Goal: Information Seeking & Learning: Learn about a topic

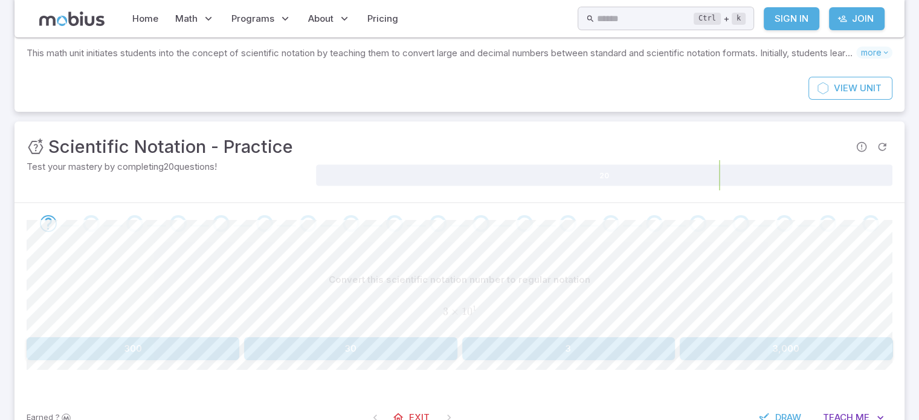
scroll to position [75, 0]
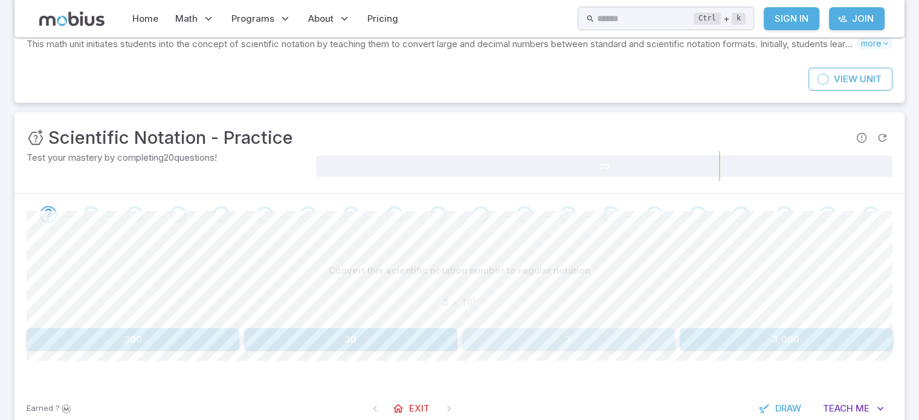
click at [565, 344] on button "3" at bounding box center [568, 339] width 213 height 23
click at [856, 402] on span "Me" at bounding box center [860, 408] width 14 height 13
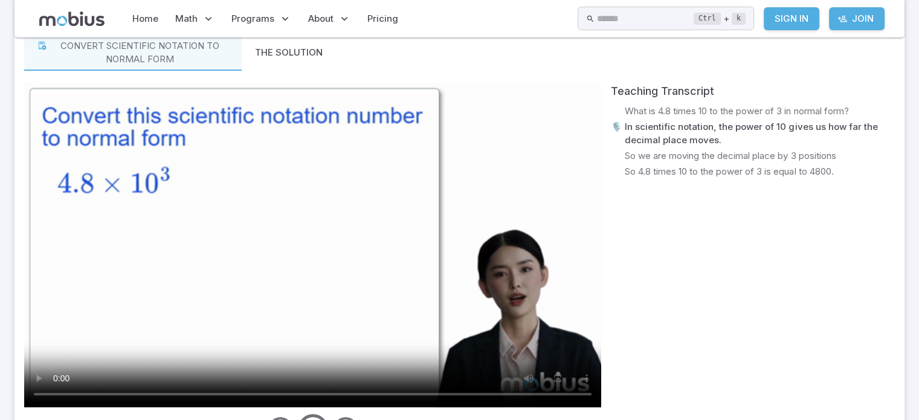
scroll to position [486, 0]
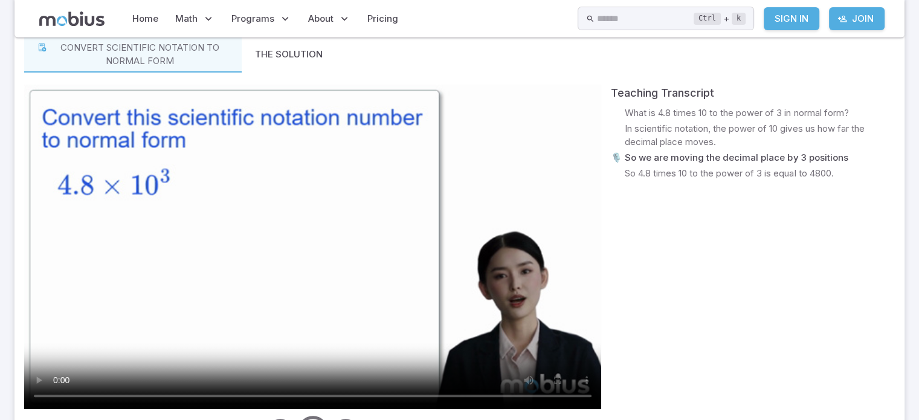
click at [354, 265] on video at bounding box center [312, 247] width 577 height 324
click at [312, 237] on video at bounding box center [312, 247] width 577 height 324
click at [424, 259] on video at bounding box center [312, 247] width 577 height 324
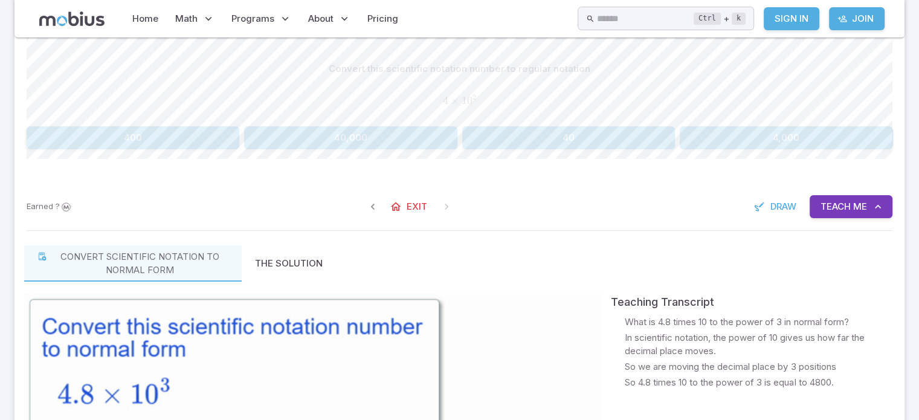
scroll to position [274, 0]
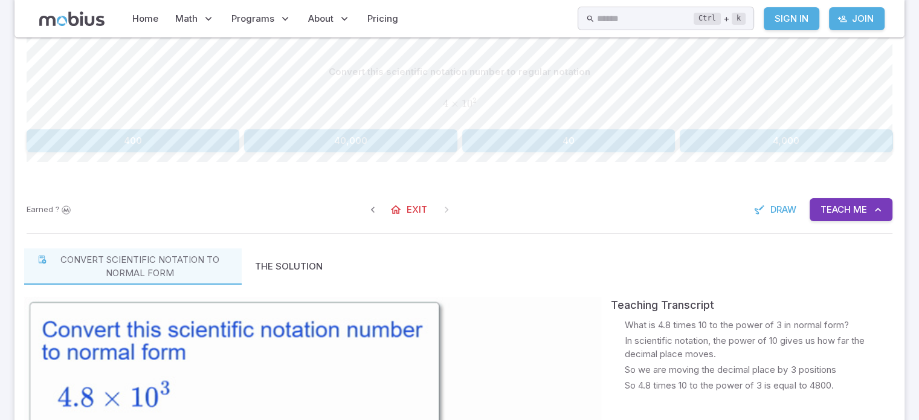
click at [91, 141] on button "400" at bounding box center [133, 140] width 213 height 23
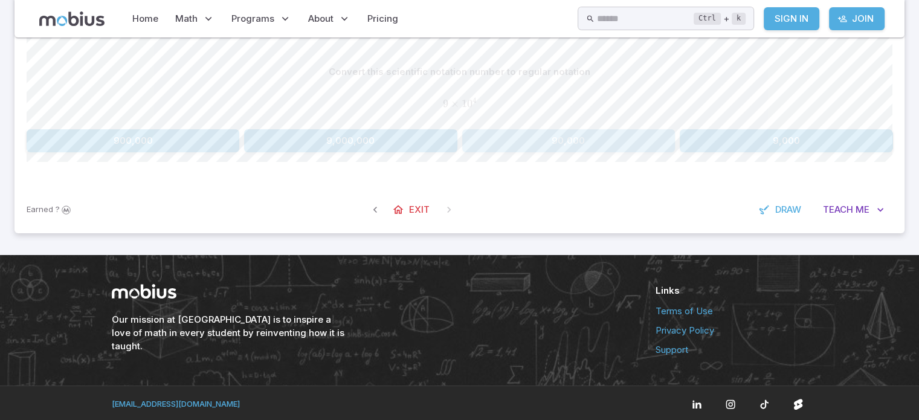
click at [594, 138] on button "90,000" at bounding box center [568, 140] width 213 height 23
click at [151, 142] on button "40,000" at bounding box center [133, 140] width 213 height 23
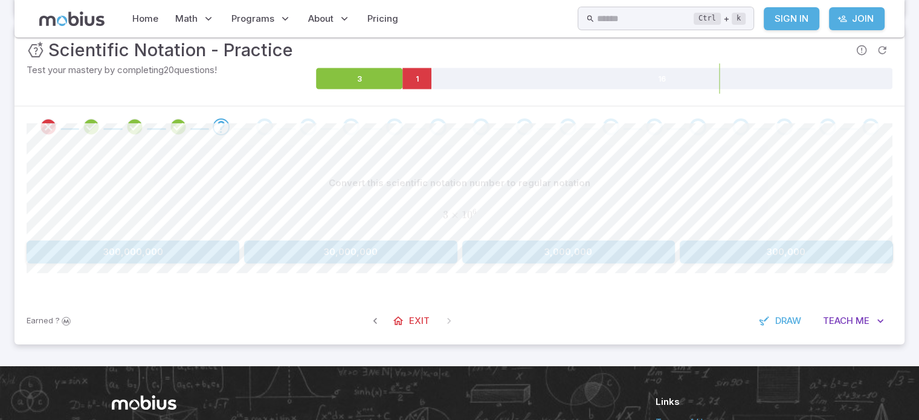
scroll to position [163, 0]
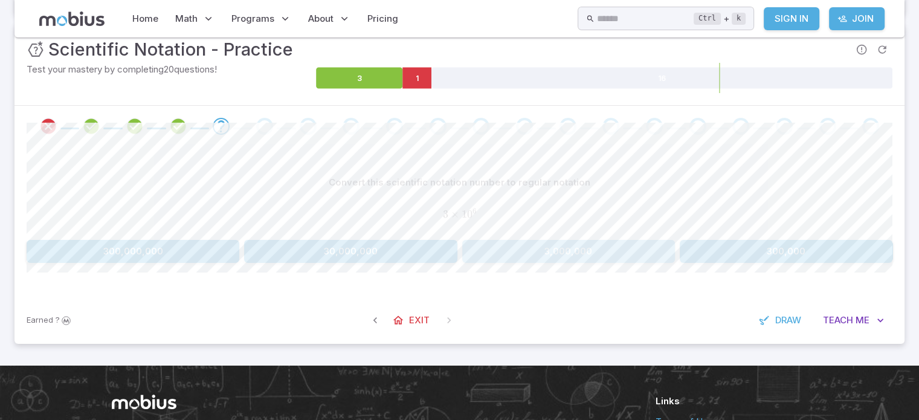
click at [593, 246] on button "3,000,000" at bounding box center [568, 251] width 213 height 23
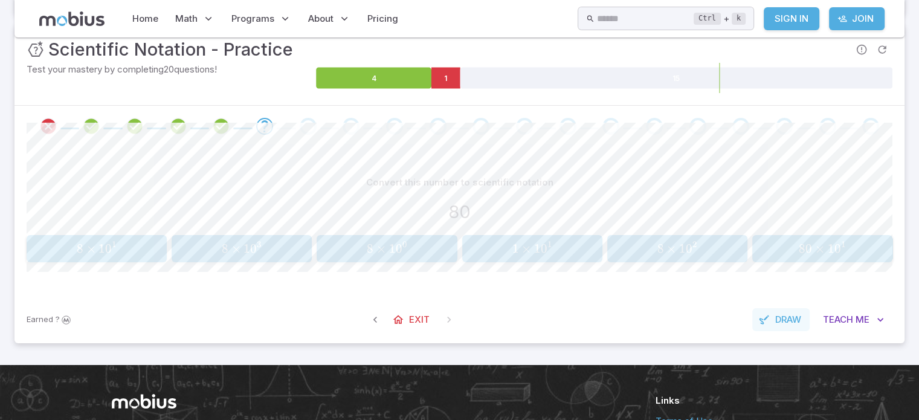
click at [785, 321] on span "Draw" at bounding box center [788, 319] width 26 height 13
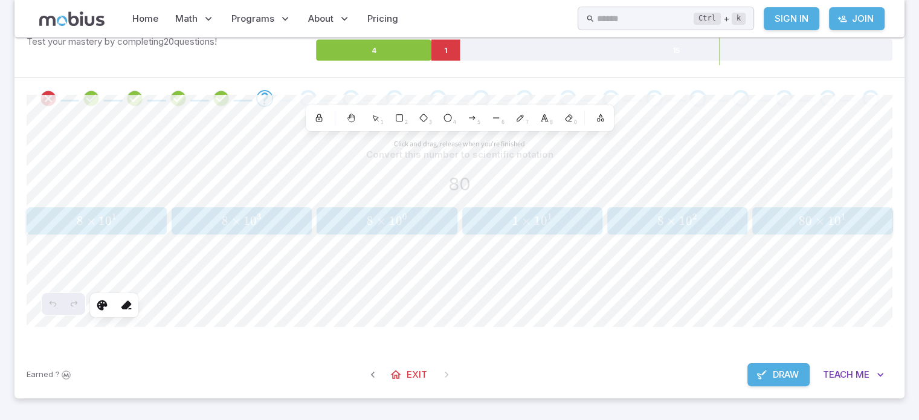
scroll to position [192, 0]
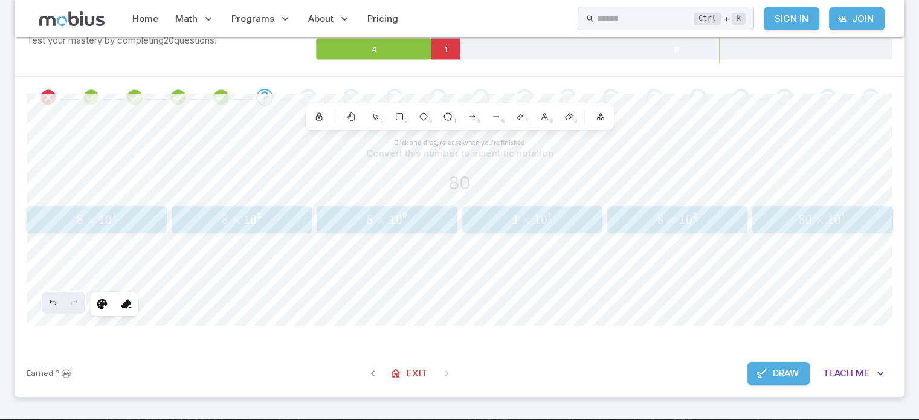
click at [776, 367] on span "Draw" at bounding box center [786, 373] width 26 height 13
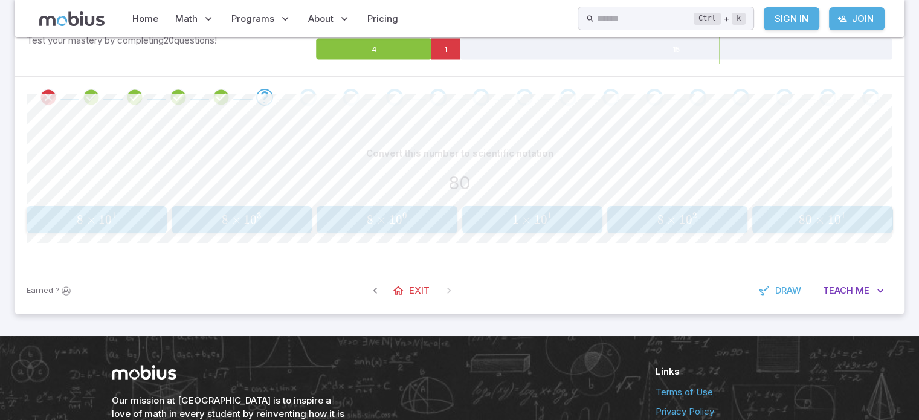
click at [138, 223] on span "8 × 1 0 1" at bounding box center [96, 219] width 132 height 15
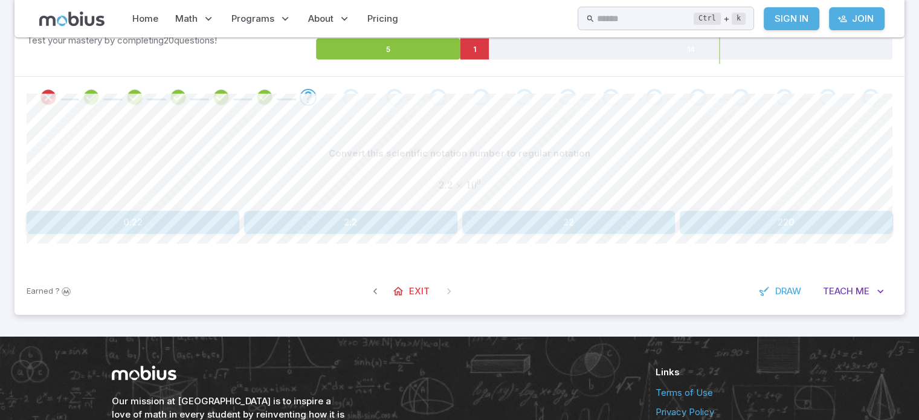
click at [170, 216] on button "0.22" at bounding box center [133, 222] width 213 height 23
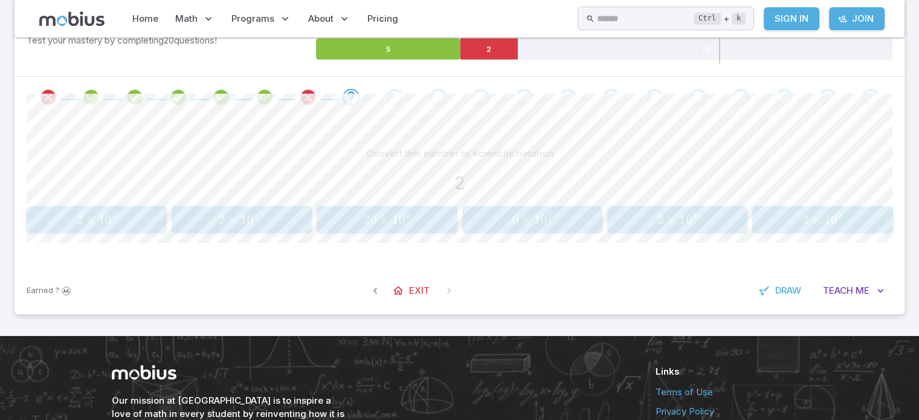
click at [109, 229] on button "2 × 1 0 1 2 \times 10^{1} 2 × 1 0 1" at bounding box center [97, 219] width 140 height 27
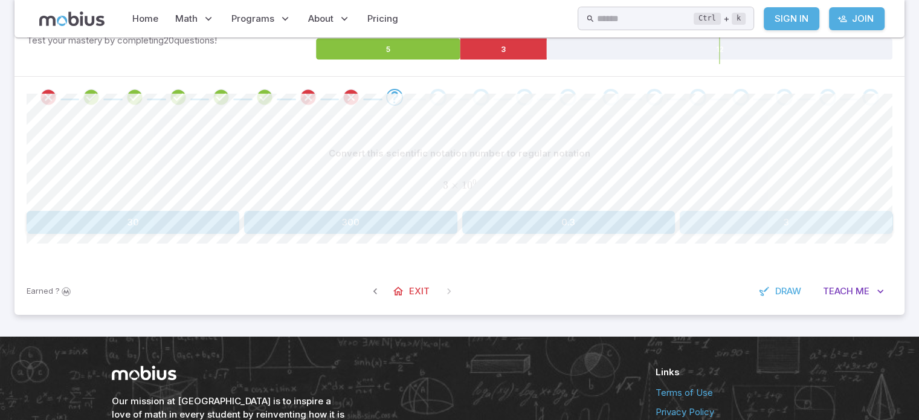
click at [772, 224] on button "3" at bounding box center [786, 222] width 213 height 23
click at [126, 227] on button "90,000" at bounding box center [133, 222] width 213 height 23
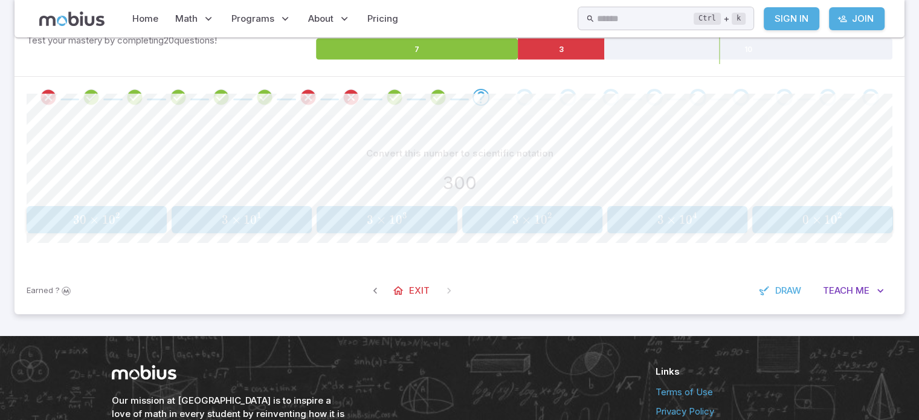
click at [71, 230] on button "30 × 1 0 2 30 \times 10^{2} 30 × 1 0 2" at bounding box center [97, 219] width 140 height 27
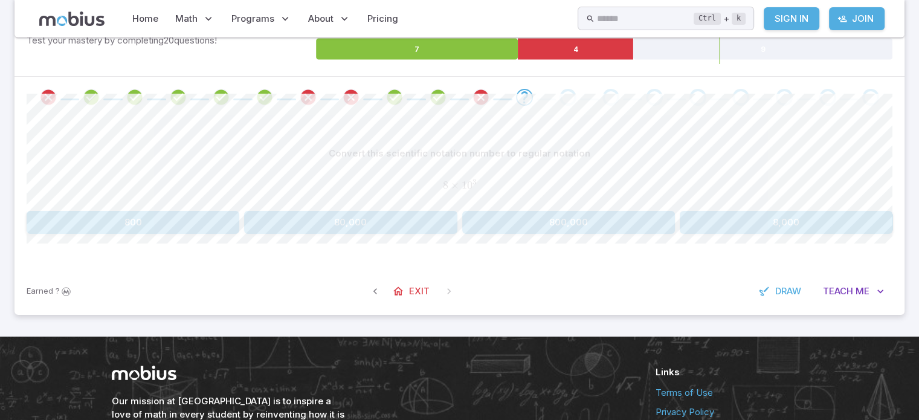
click at [797, 224] on button "8,000" at bounding box center [786, 222] width 213 height 23
